Goal: Task Accomplishment & Management: Complete application form

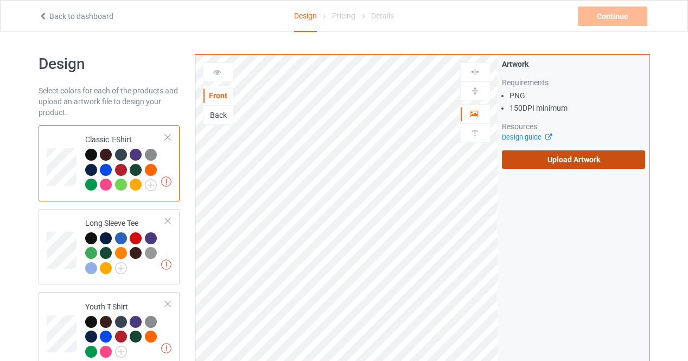
click at [547, 155] on label "Upload Artwork" at bounding box center [574, 159] width 144 height 18
click at [0, 0] on input "Upload Artwork" at bounding box center [0, 0] width 0 height 0
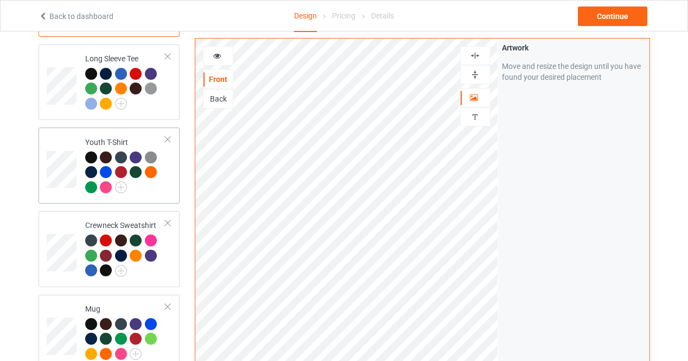
scroll to position [167, 0]
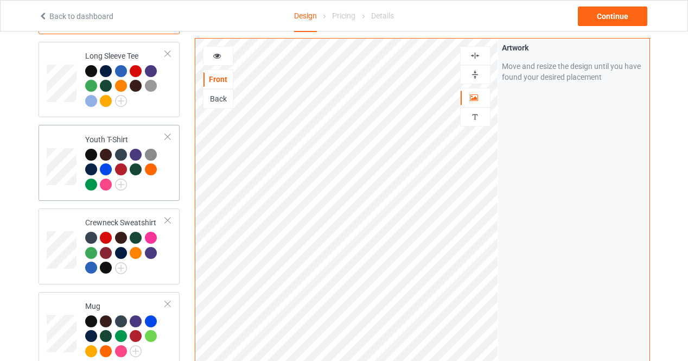
click at [58, 144] on td at bounding box center [63, 162] width 33 height 67
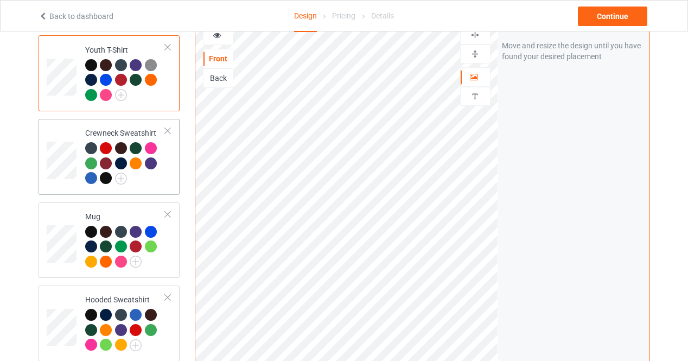
scroll to position [291, 0]
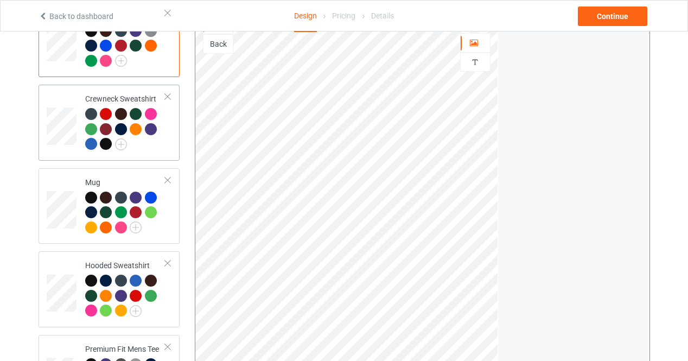
click at [66, 149] on td at bounding box center [63, 122] width 33 height 67
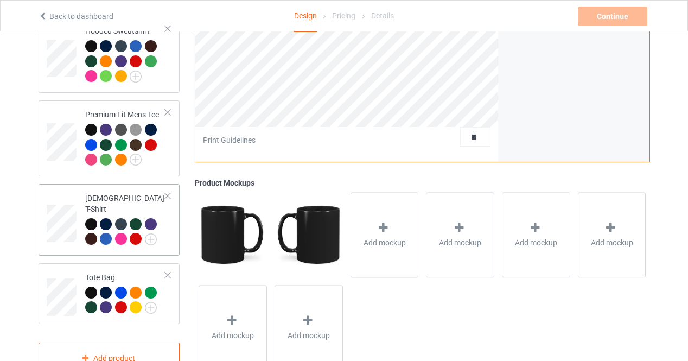
scroll to position [525, 0]
click at [77, 289] on td at bounding box center [63, 293] width 33 height 52
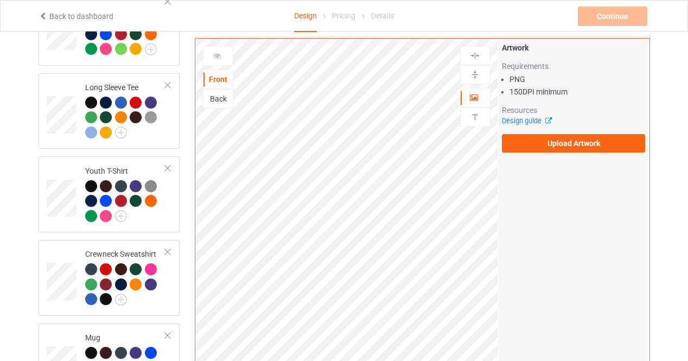
scroll to position [136, 0]
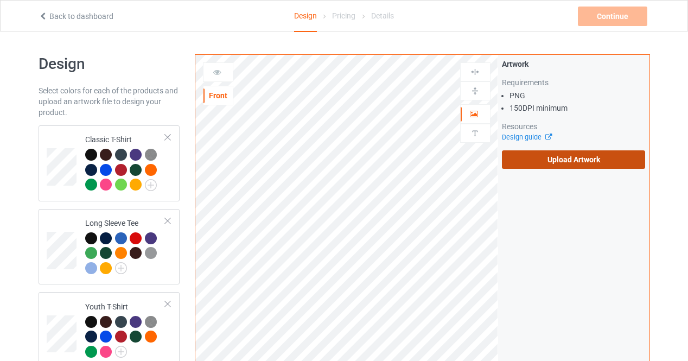
click at [599, 165] on label "Upload Artwork" at bounding box center [574, 159] width 144 height 18
click at [0, 0] on input "Upload Artwork" at bounding box center [0, 0] width 0 height 0
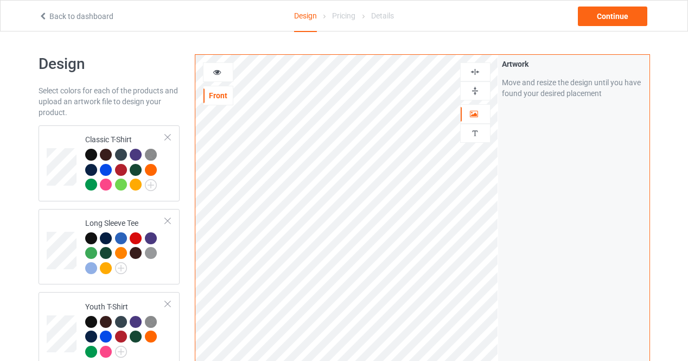
click at [221, 71] on icon at bounding box center [217, 71] width 9 height 8
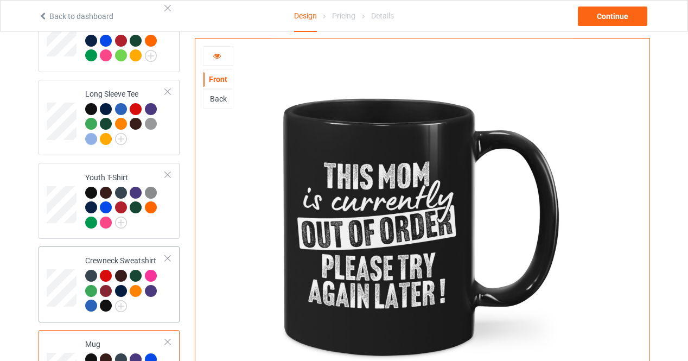
scroll to position [130, 0]
click at [63, 100] on td at bounding box center [63, 117] width 33 height 67
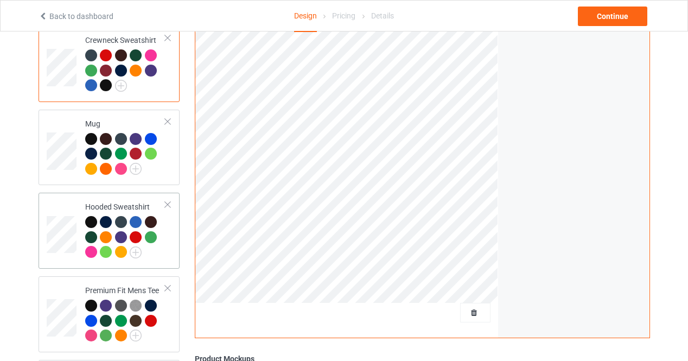
scroll to position [350, 0]
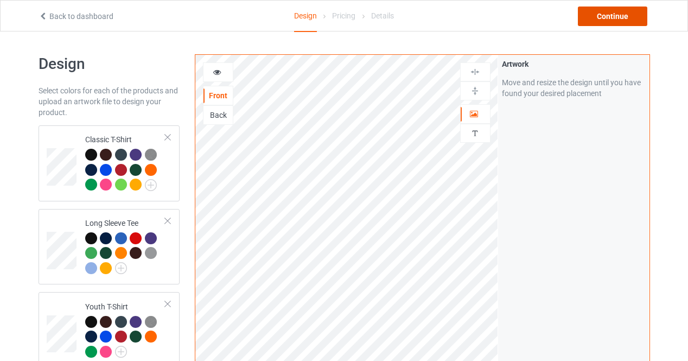
click at [614, 19] on div "Continue" at bounding box center [612, 17] width 69 height 20
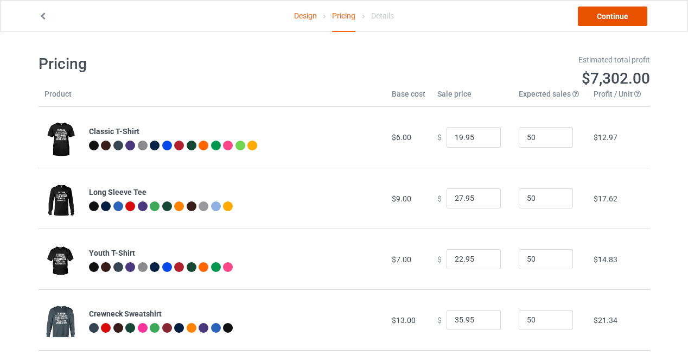
click at [611, 16] on link "Continue" at bounding box center [612, 17] width 69 height 20
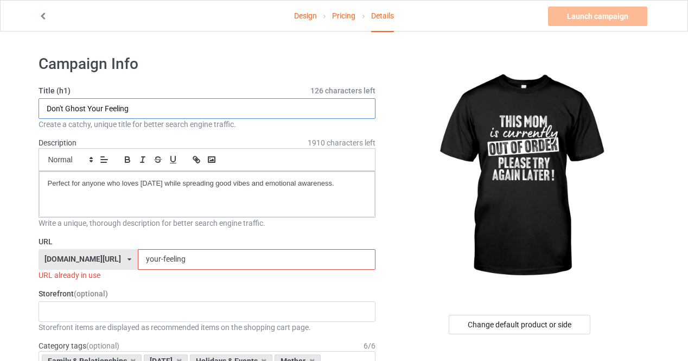
click at [143, 101] on input "Don't Ghost Your Feeling" at bounding box center [207, 108] width 337 height 21
type input "This Mom"
drag, startPoint x: 212, startPoint y: 258, endPoint x: 0, endPoint y: 261, distance: 212.1
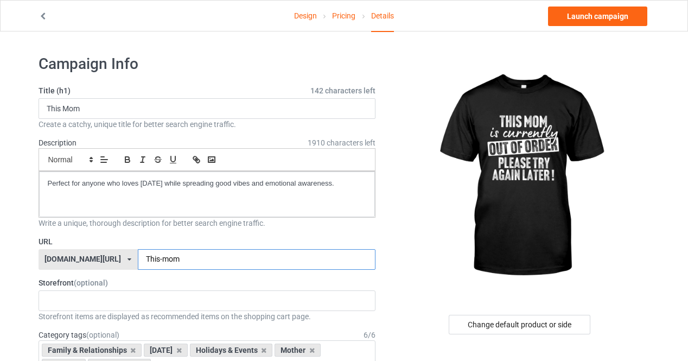
click at [143, 256] on input "This-mom" at bounding box center [257, 259] width 238 height 21
type input "this-mom"
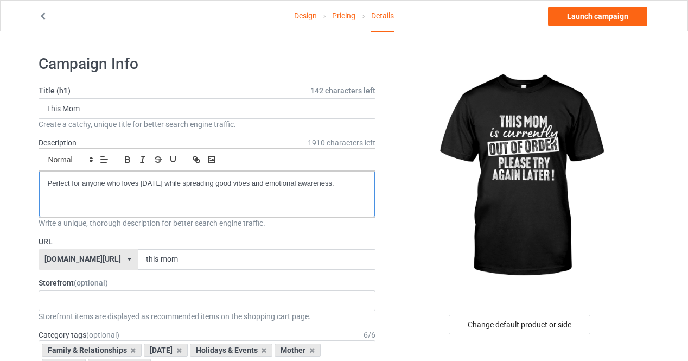
click at [203, 195] on div "Perfect for anyone who loves [DATE] while spreading good vibes and emotional aw…" at bounding box center [207, 194] width 336 height 46
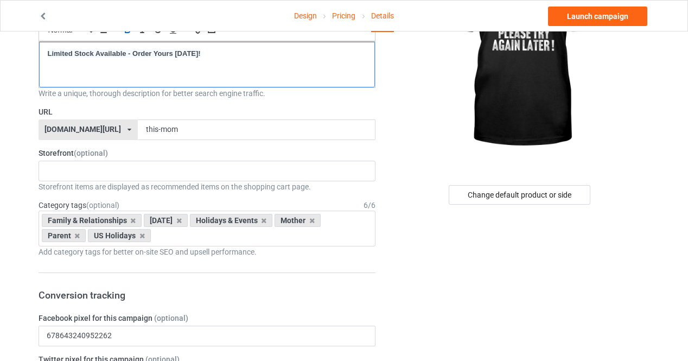
scroll to position [130, 0]
click at [281, 74] on div "Limited Stock Available - Order Yours [DATE]!" at bounding box center [207, 64] width 336 height 46
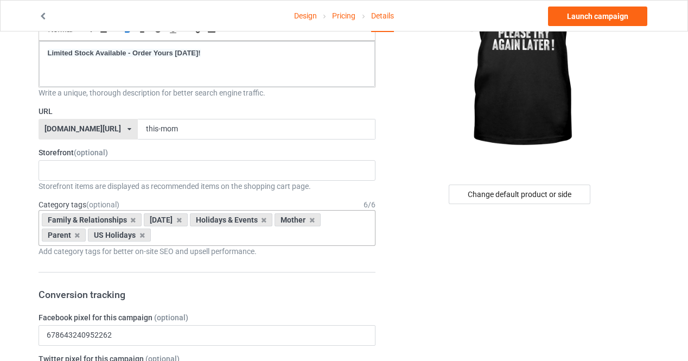
click at [188, 222] on div "[DATE]" at bounding box center [166, 219] width 44 height 13
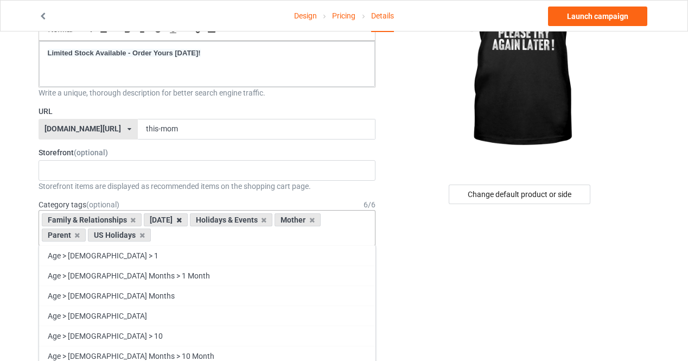
click at [182, 219] on icon at bounding box center [178, 219] width 5 height 7
click at [132, 219] on icon at bounding box center [132, 219] width 5 height 7
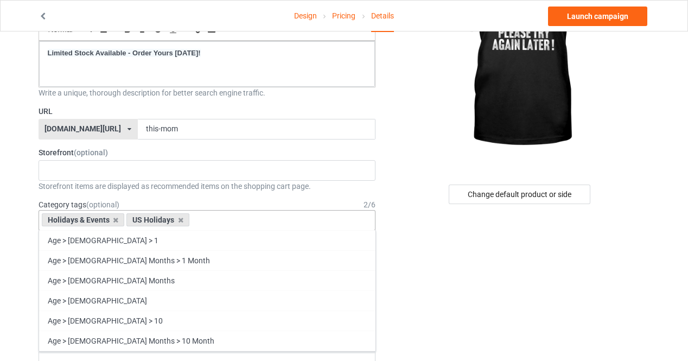
click at [180, 217] on icon at bounding box center [180, 219] width 5 height 7
click at [117, 220] on div "Holidays & Events" at bounding box center [83, 219] width 83 height 13
click at [116, 219] on icon at bounding box center [115, 219] width 5 height 7
click at [128, 218] on div "Age > [DEMOGRAPHIC_DATA] > 1 Age > [DEMOGRAPHIC_DATA] Months > 1 Month Age > [D…" at bounding box center [207, 220] width 337 height 21
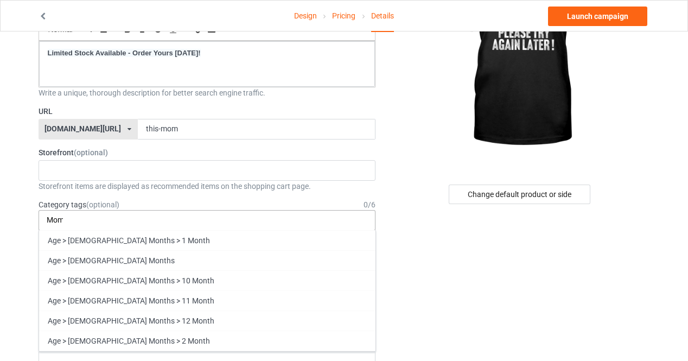
scroll to position [0, 0]
type input "M"
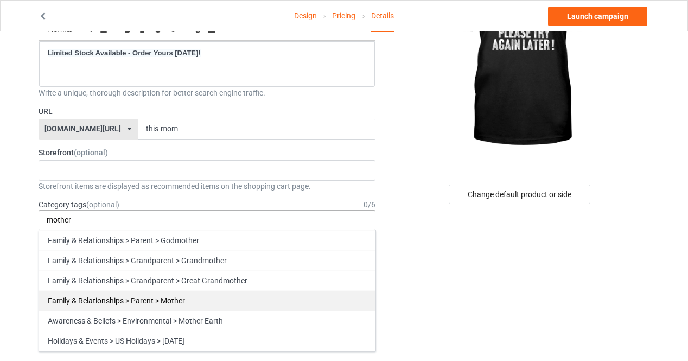
type input "mother"
click at [173, 298] on div "Family & Relationships > Parent > Mother" at bounding box center [207, 300] width 336 height 20
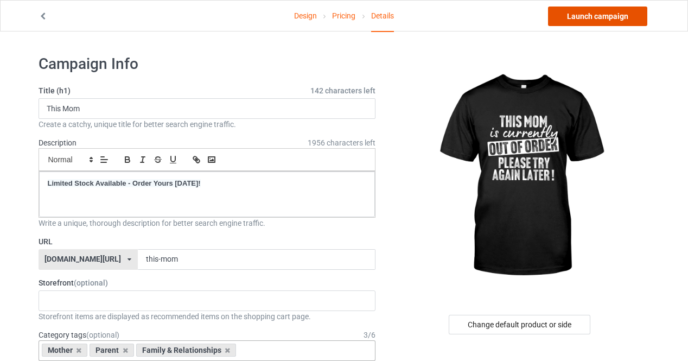
click at [611, 9] on link "Launch campaign" at bounding box center [597, 17] width 99 height 20
